Goal: Task Accomplishment & Management: Manage account settings

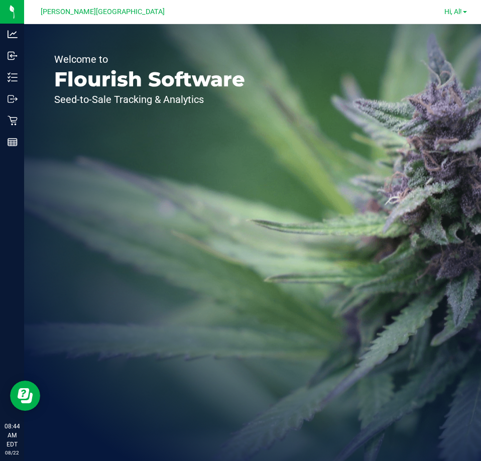
click at [465, 13] on span at bounding box center [465, 12] width 4 height 2
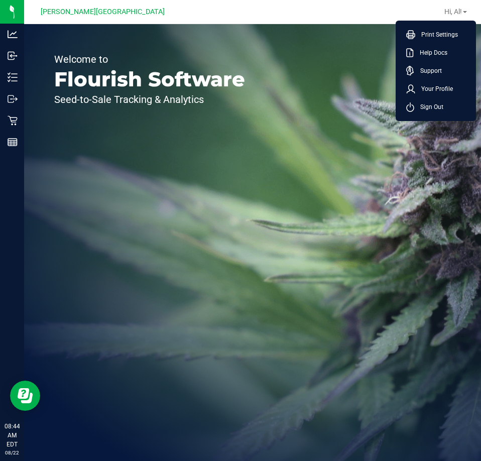
drag, startPoint x: 430, startPoint y: 105, endPoint x: 411, endPoint y: 99, distance: 20.0
click at [430, 105] on span "Sign Out" at bounding box center [429, 107] width 29 height 10
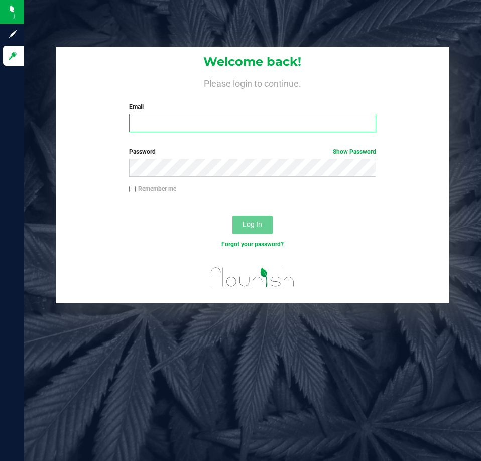
drag, startPoint x: 170, startPoint y: 128, endPoint x: 170, endPoint y: 118, distance: 10.6
click at [170, 128] on input "Email" at bounding box center [252, 123] width 247 height 18
type input "[EMAIL_ADDRESS][DOMAIN_NAME]"
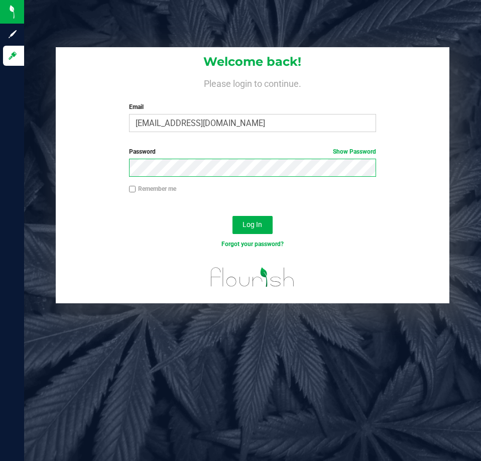
click at [233, 216] on button "Log In" at bounding box center [253, 225] width 40 height 18
